Goal: Information Seeking & Learning: Learn about a topic

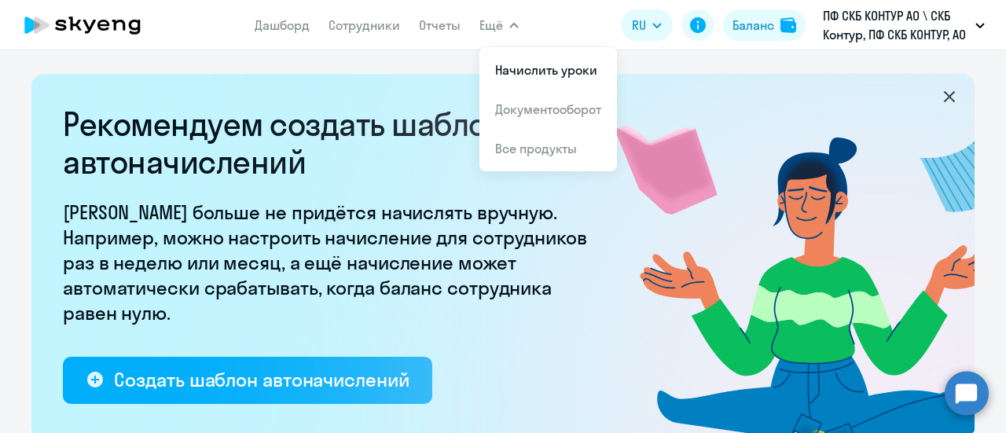
select select "10"
click at [385, 24] on link "Сотрудники" at bounding box center [364, 25] width 72 height 16
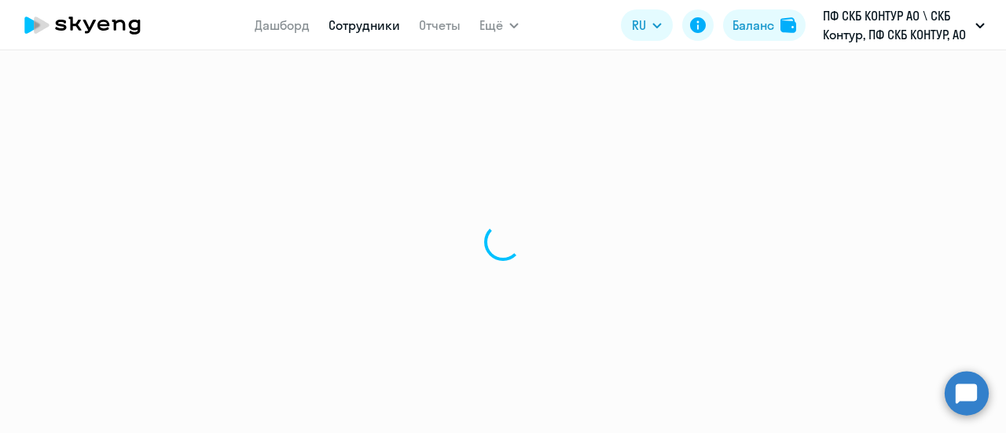
select select "30"
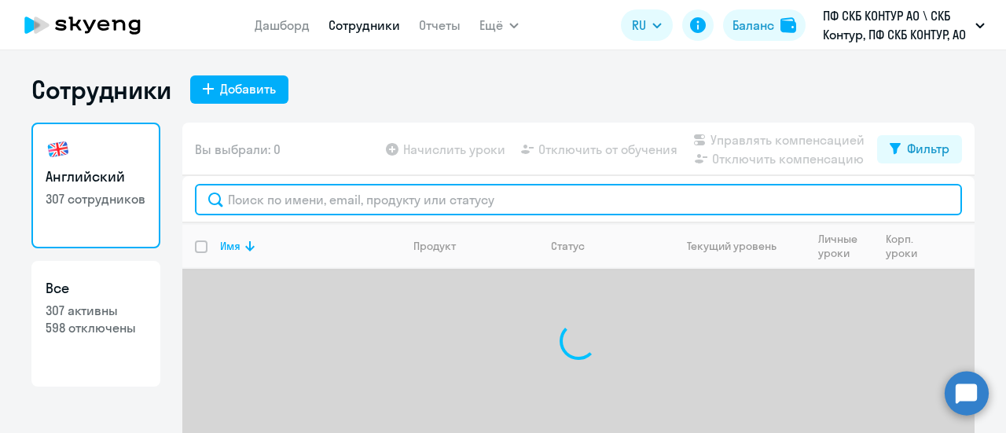
click at [330, 197] on input "text" at bounding box center [578, 199] width 767 height 31
paste input "28671"
type input "28671"
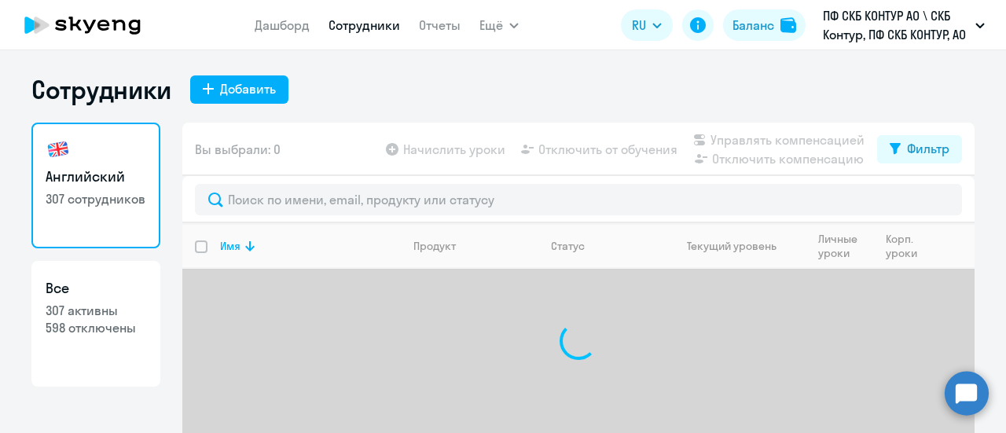
select select "30"
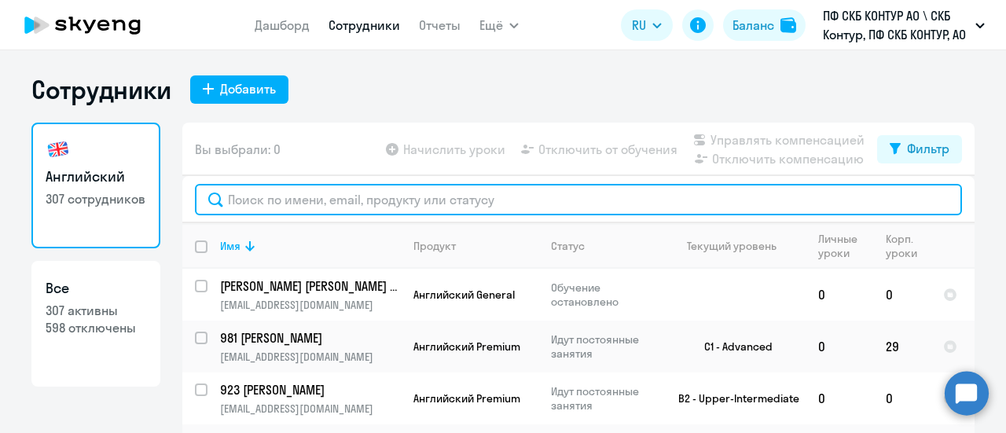
click at [259, 210] on input "text" at bounding box center [578, 199] width 767 height 31
paste input "28671"
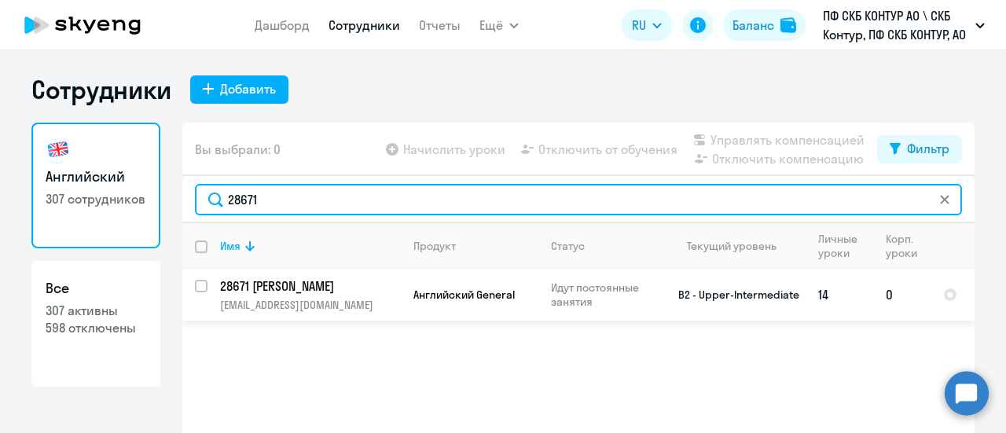
type input "28671"
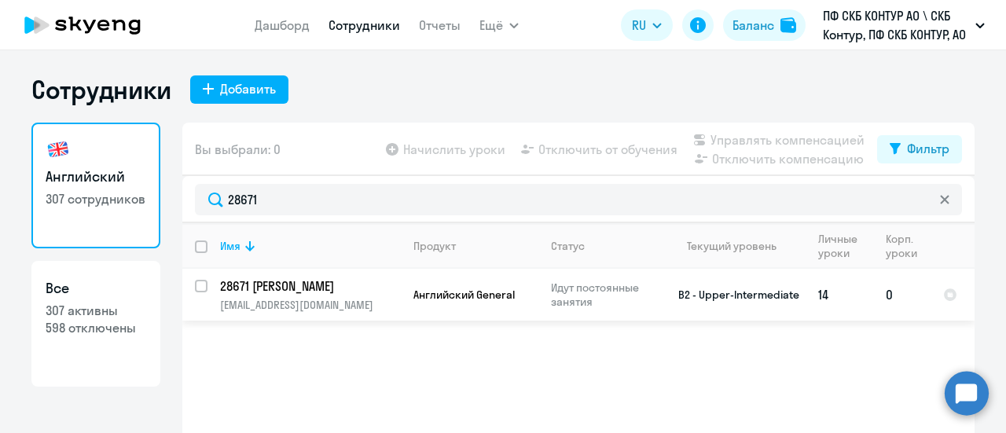
click at [195, 281] on input "select row 15793322" at bounding box center [210, 295] width 31 height 31
checkbox input "true"
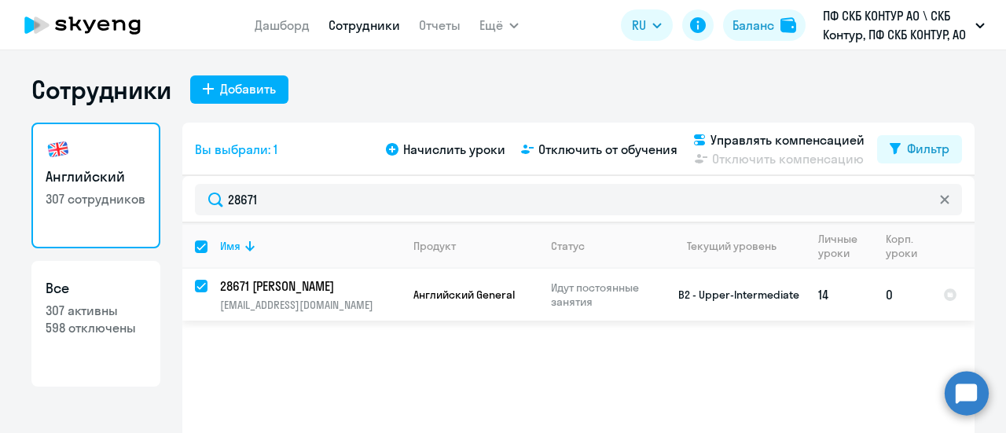
click at [461, 288] on span "Английский General" at bounding box center [463, 295] width 101 height 14
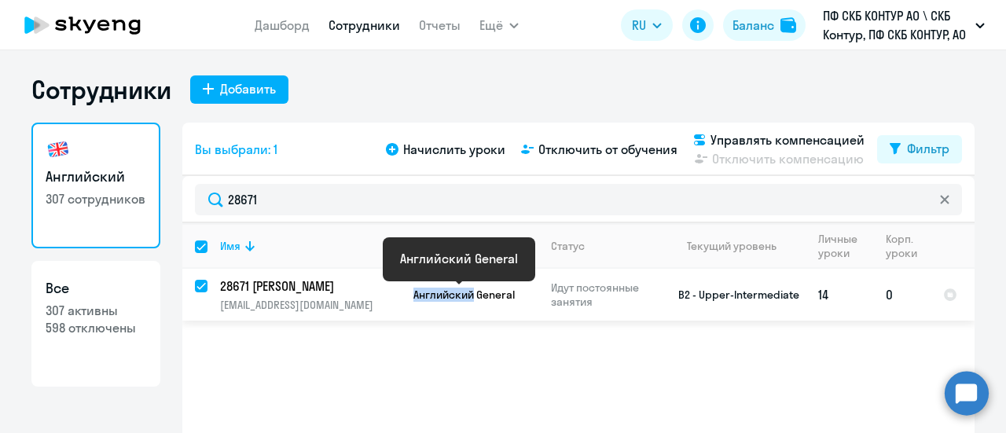
click at [462, 288] on span "Английский General" at bounding box center [463, 295] width 101 height 14
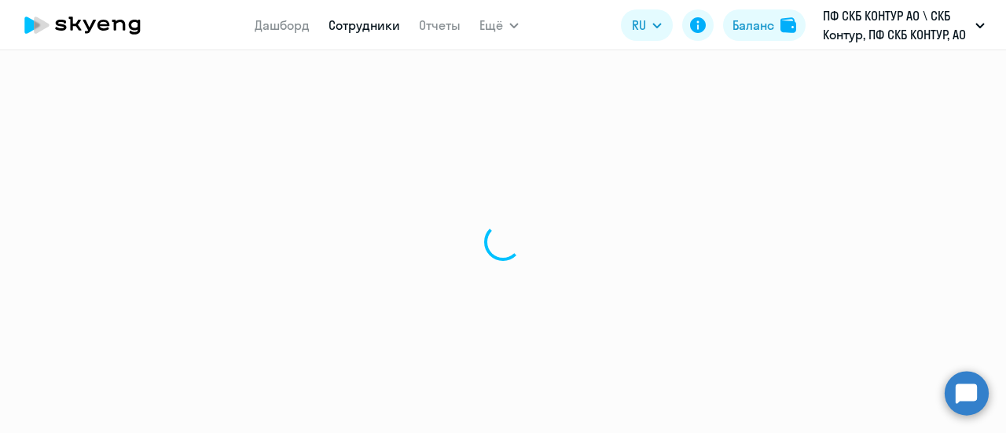
select select "english"
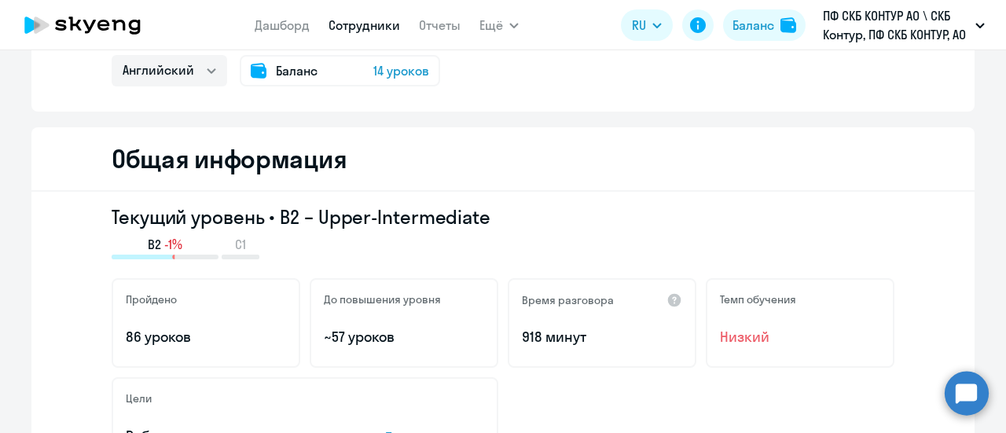
scroll to position [157, 0]
